Goal: Transaction & Acquisition: Register for event/course

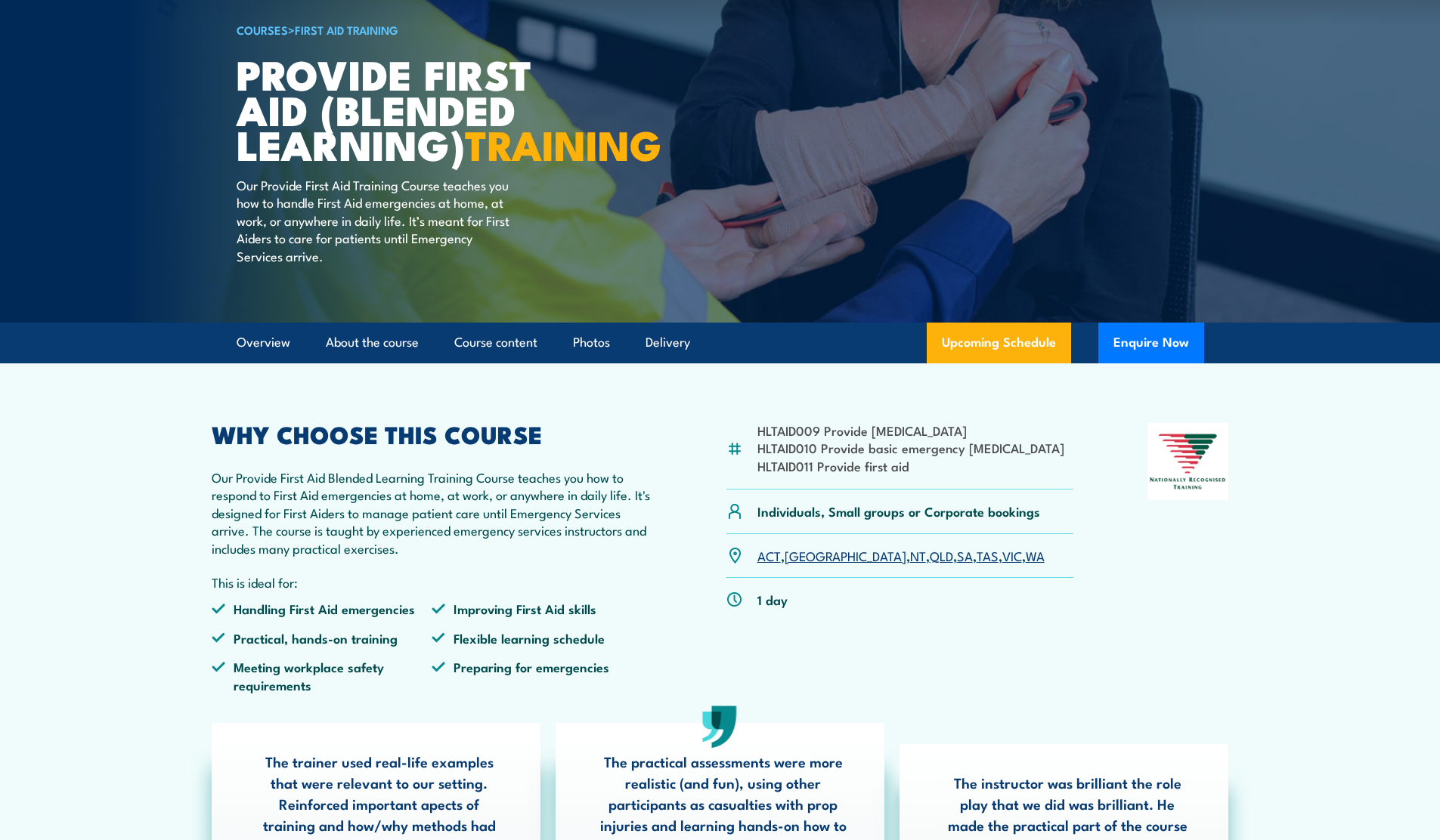
scroll to position [111, 0]
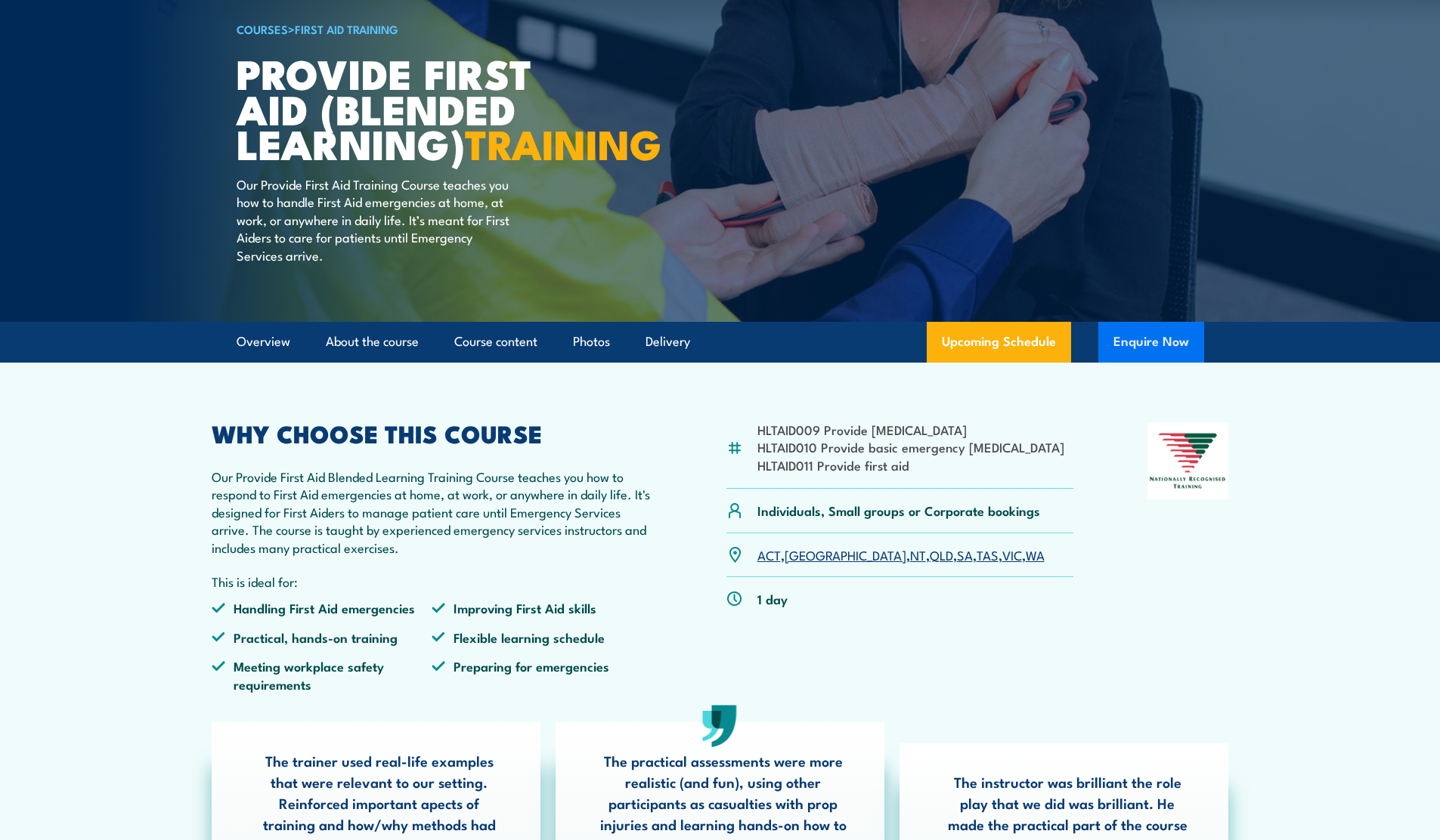
click at [1165, 362] on button "Enquire Now" at bounding box center [1151, 342] width 106 height 40
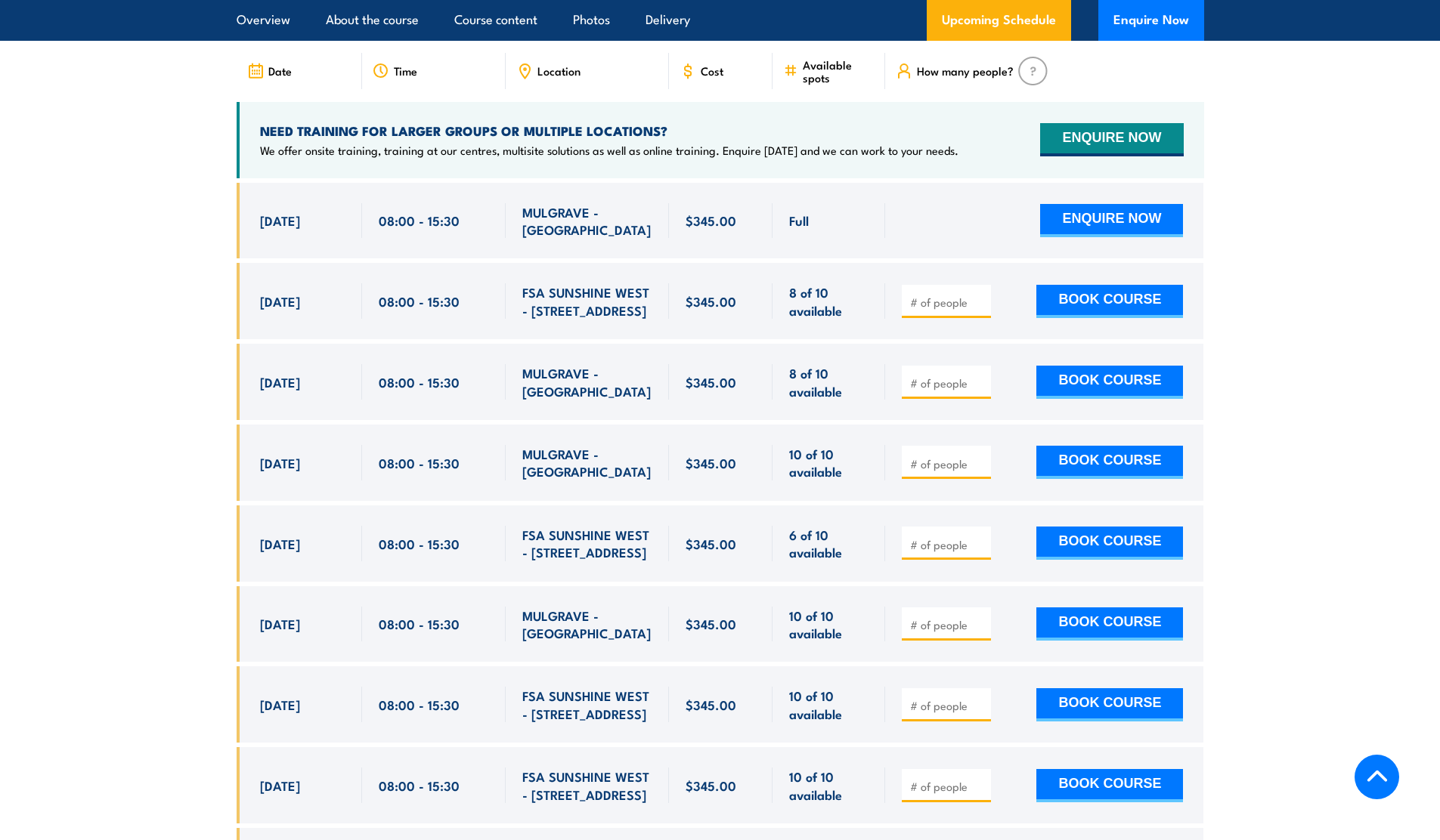
scroll to position [2578, 0]
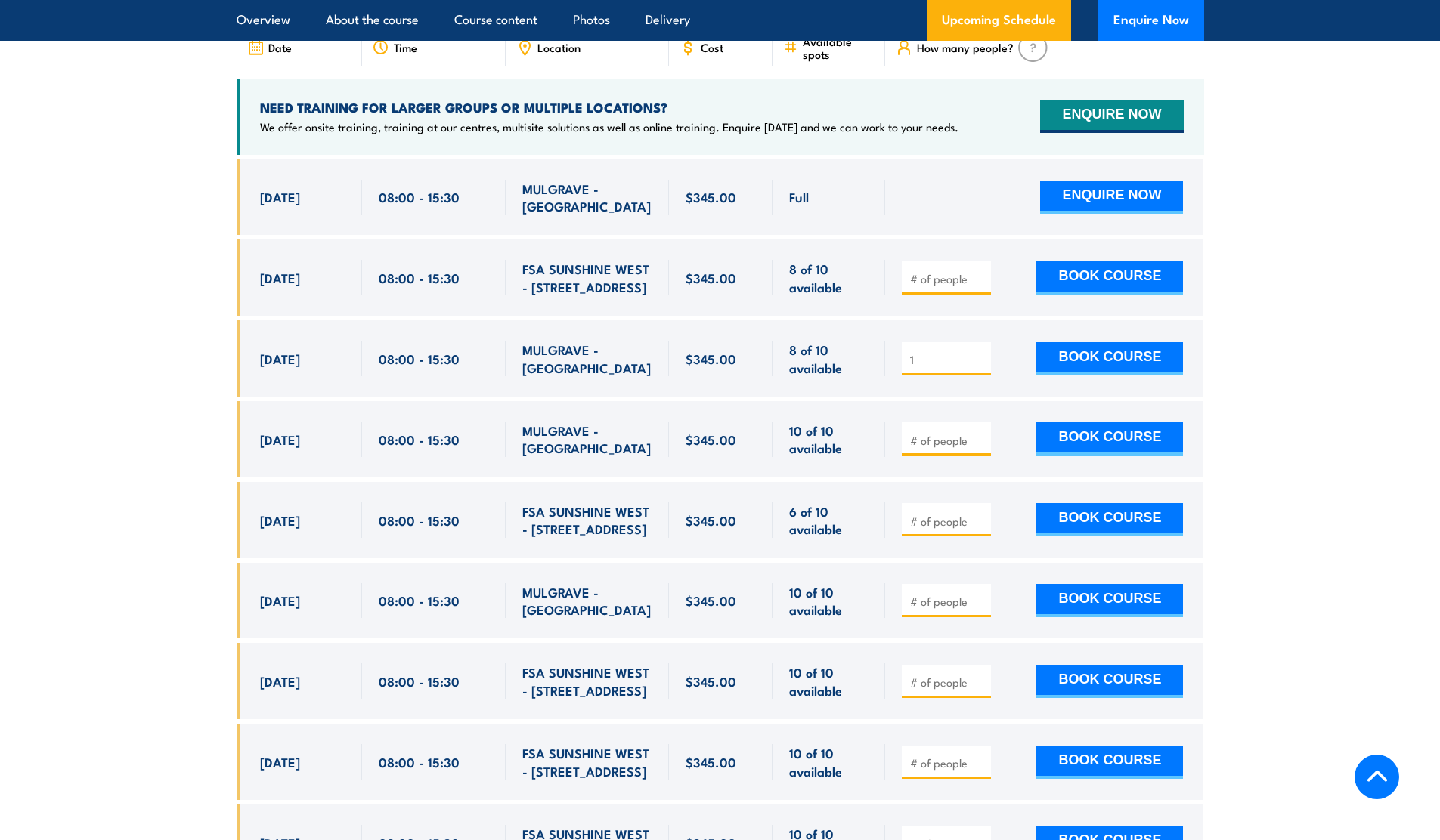
type input "1"
click at [977, 352] on input "1" at bounding box center [947, 359] width 76 height 15
click at [1079, 342] on button "BOOK COURSE" at bounding box center [1109, 359] width 147 height 33
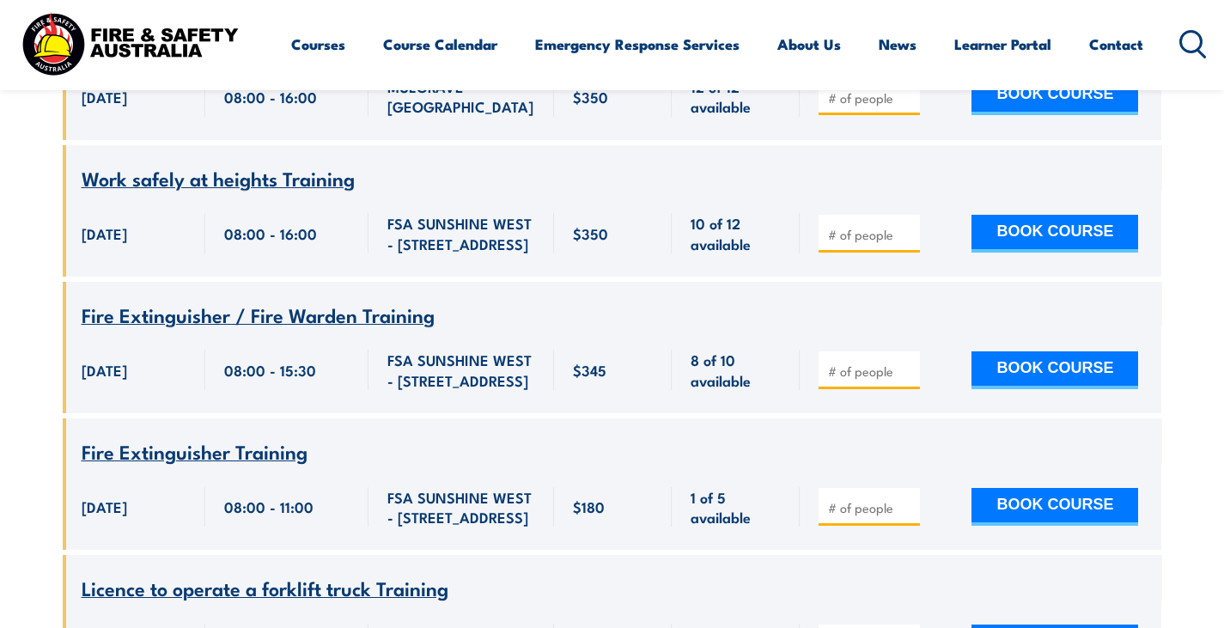
scroll to position [1871, 0]
